Goal: Information Seeking & Learning: Understand process/instructions

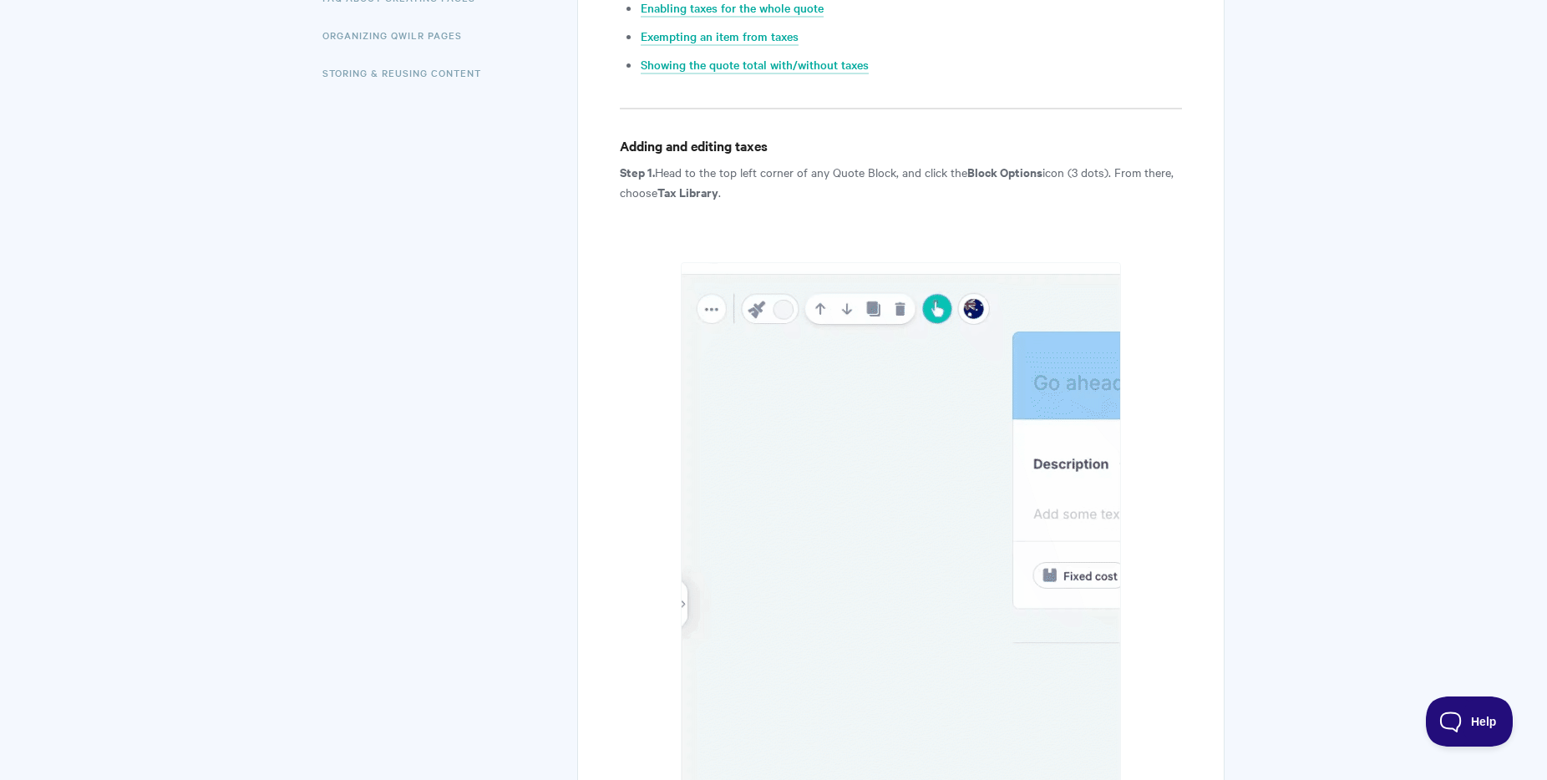
scroll to position [628, 0]
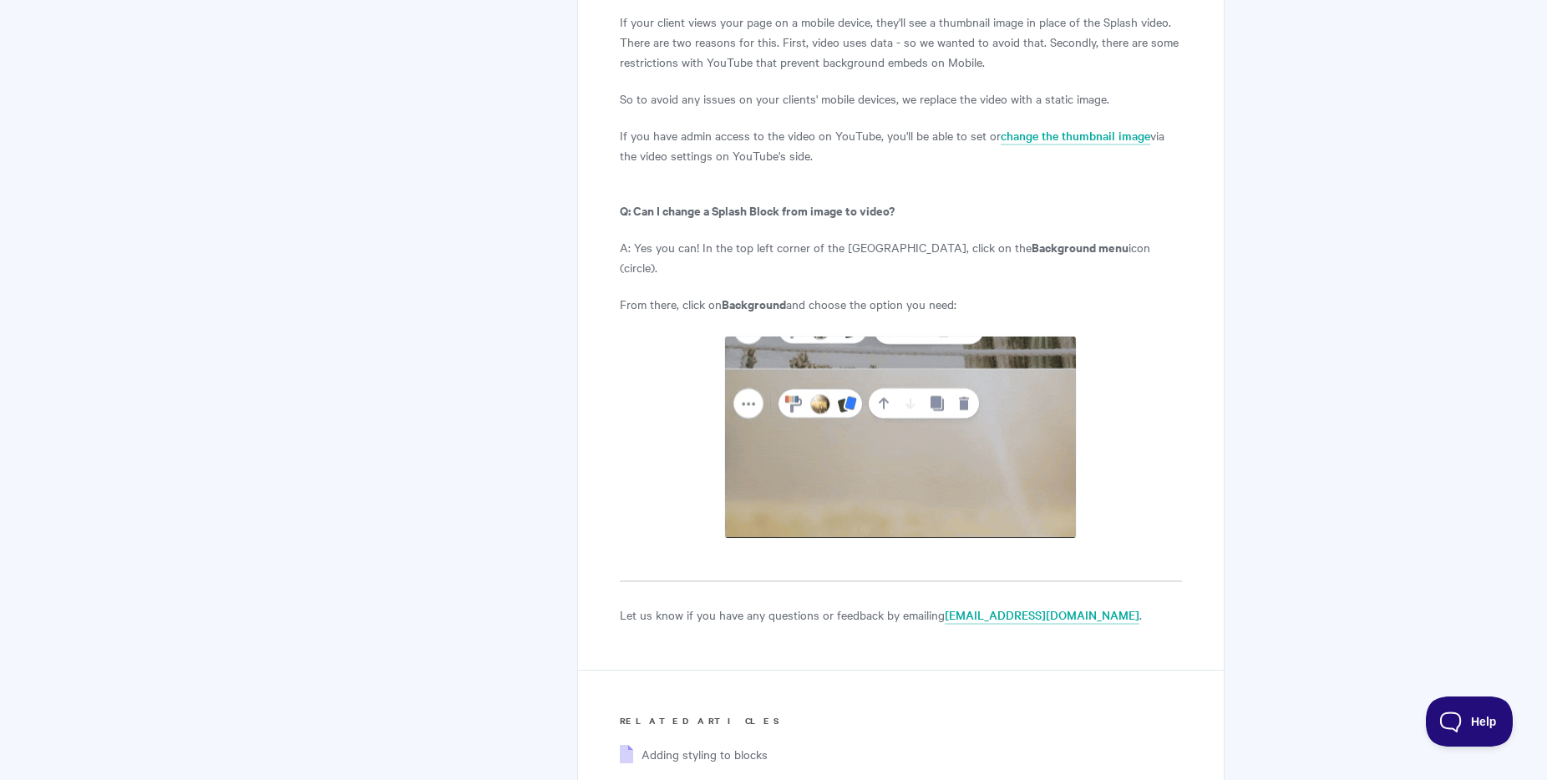
scroll to position [7735, 0]
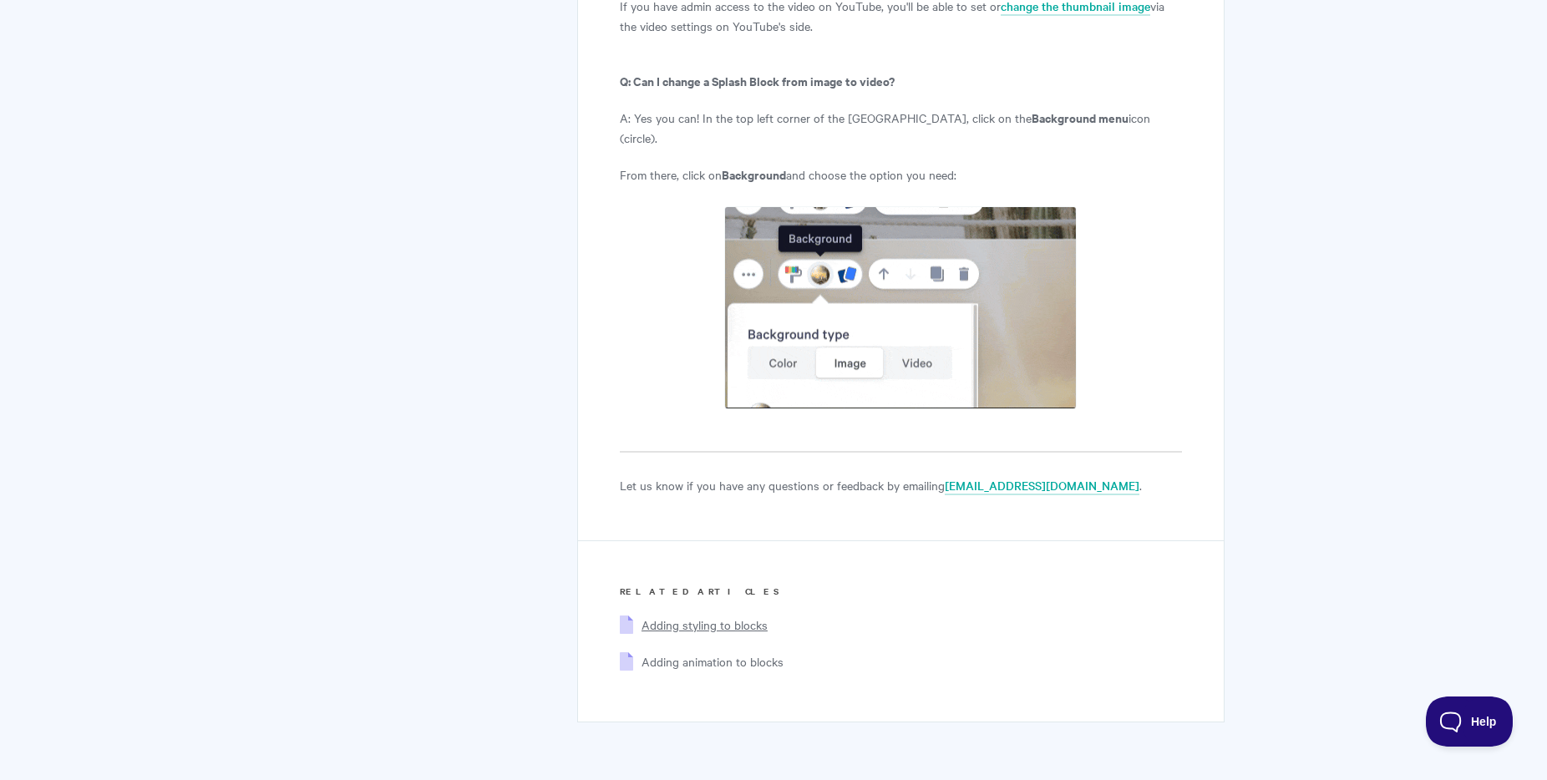
click at [738, 616] on span "Adding styling to blocks" at bounding box center [705, 624] width 126 height 17
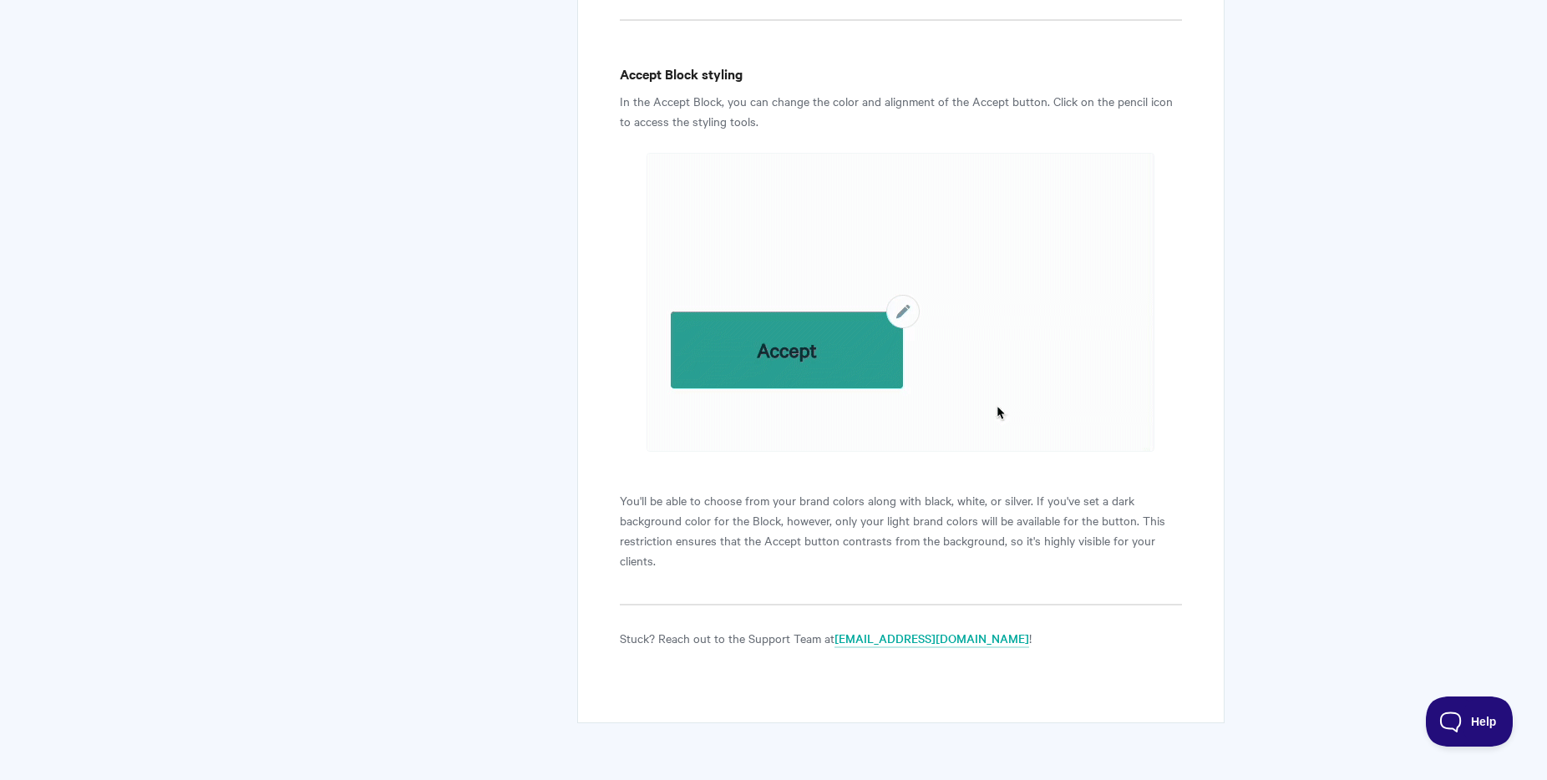
scroll to position [7847, 0]
